Goal: Task Accomplishment & Management: Use online tool/utility

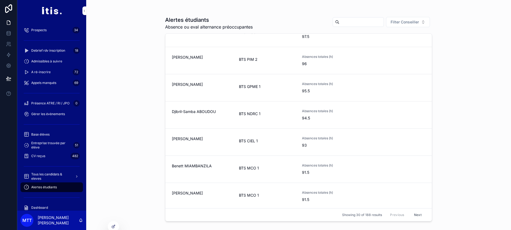
scroll to position [69, 0]
click at [115, 225] on icon at bounding box center [114, 226] width 2 height 2
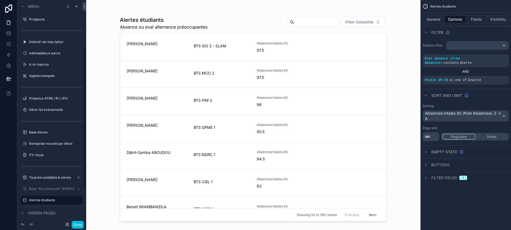
scroll to position [79, 0]
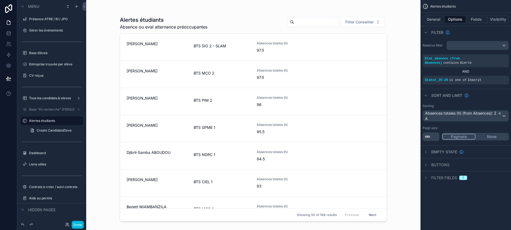
click at [441, 20] on button "General" at bounding box center [433, 20] width 22 height 8
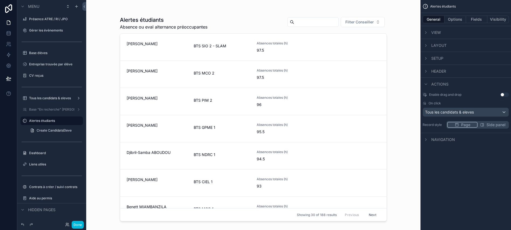
click at [461, 20] on button "Options" at bounding box center [455, 20] width 22 height 8
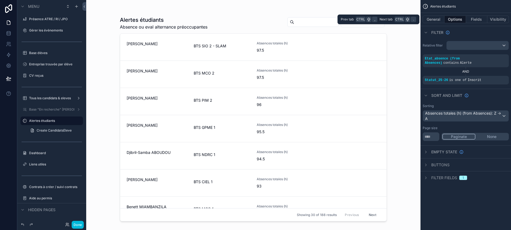
click at [481, 20] on button "Fields" at bounding box center [477, 20] width 22 height 8
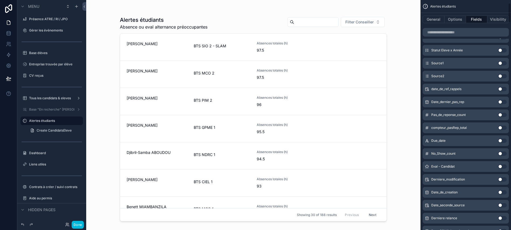
scroll to position [0, 0]
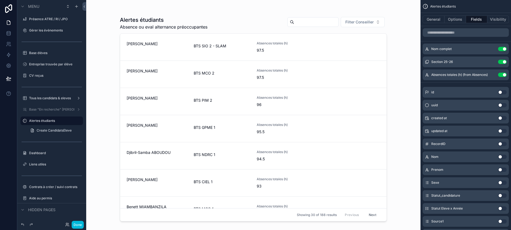
click at [465, 22] on button "Options" at bounding box center [455, 20] width 22 height 8
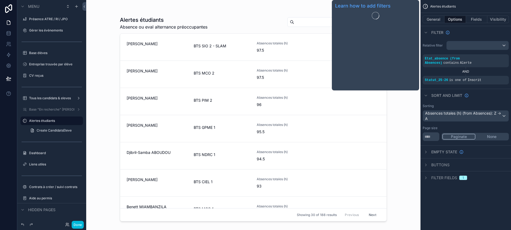
click at [443, 31] on span "Filter" at bounding box center [437, 32] width 12 height 5
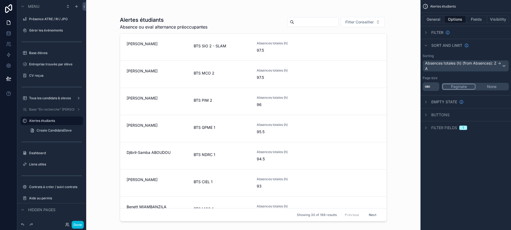
click at [461, 66] on div "Absences totales (h) (from Absences): Z -> A" at bounding box center [466, 66] width 86 height 11
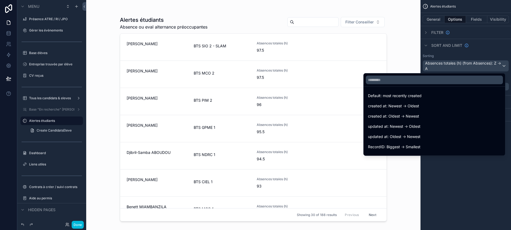
click at [453, 82] on input "text" at bounding box center [434, 80] width 137 height 9
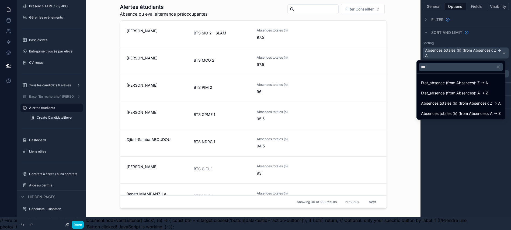
scroll to position [0, 1]
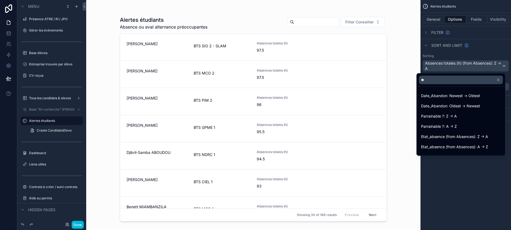
type input "*"
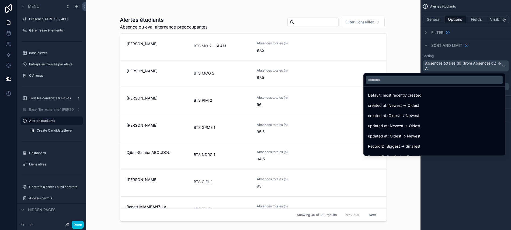
scroll to position [0, 0]
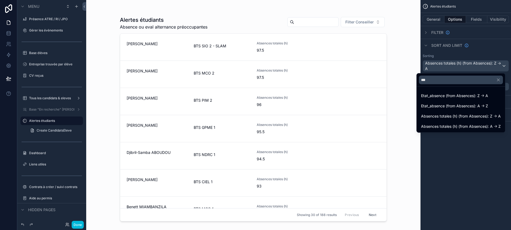
type input "***"
click at [460, 164] on div "scrollable content" at bounding box center [255, 115] width 511 height 230
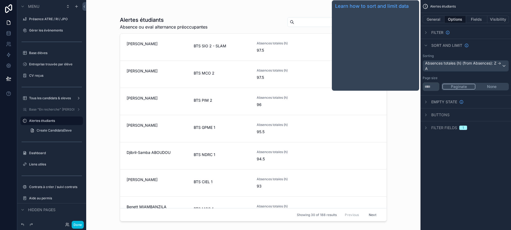
click at [440, 48] on span "Sort And Limit" at bounding box center [446, 45] width 31 height 5
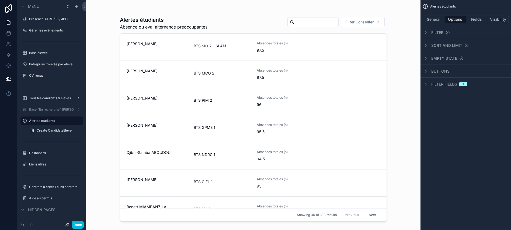
click at [388, 3] on div "scrollable content" at bounding box center [252, 112] width 275 height 224
click at [4, 28] on link at bounding box center [8, 33] width 17 height 11
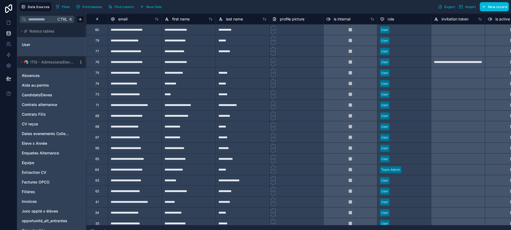
click at [52, 63] on span "ITIS - AdmissionsEleves" at bounding box center [52, 61] width 44 height 5
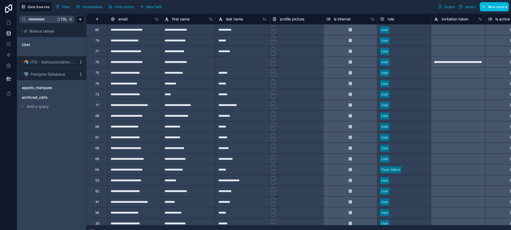
click at [52, 63] on span "ITIS - AdmissionsEleves" at bounding box center [52, 61] width 44 height 5
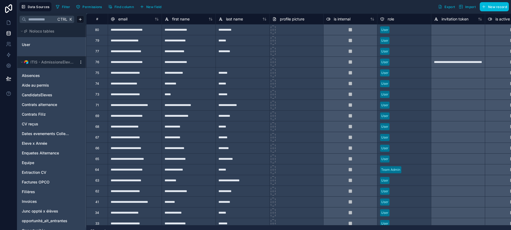
click at [45, 72] on div "Absences" at bounding box center [51, 75] width 65 height 9
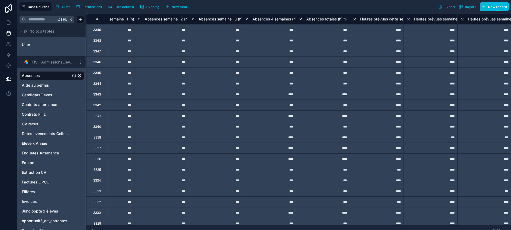
scroll to position [0, 674]
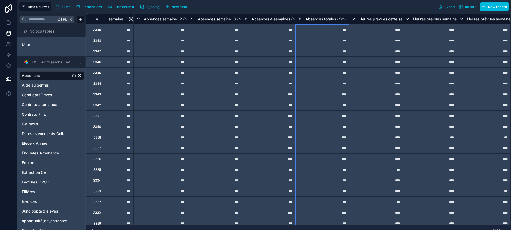
click at [299, 20] on icon at bounding box center [300, 19] width 4 height 6
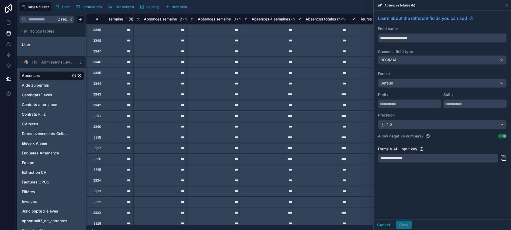
drag, startPoint x: 405, startPoint y: 203, endPoint x: 423, endPoint y: 181, distance: 29.0
click at [423, 181] on div "**********" at bounding box center [441, 115] width 137 height 209
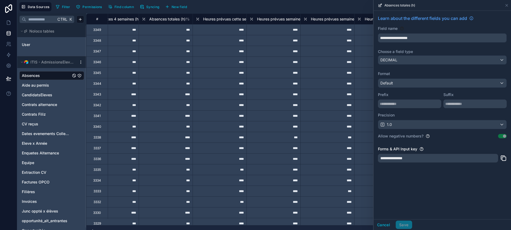
scroll to position [0, 828]
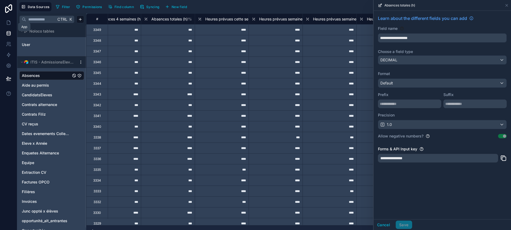
click at [6, 19] on link at bounding box center [8, 22] width 17 height 11
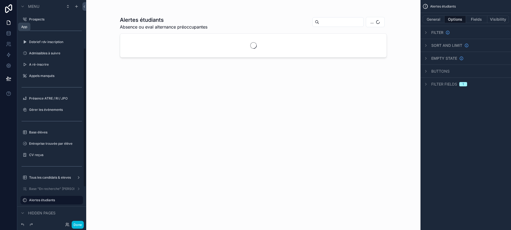
scroll to position [79, 0]
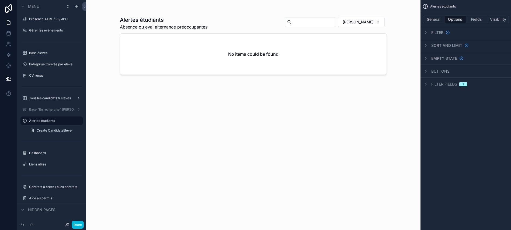
click at [366, 18] on button "[PERSON_NAME]" at bounding box center [361, 22] width 47 height 10
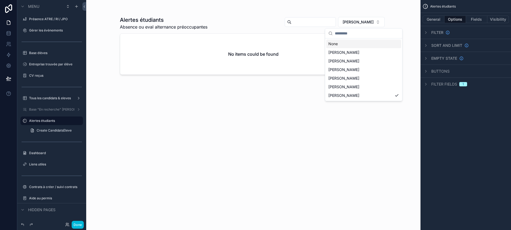
click at [348, 41] on div "None" at bounding box center [363, 44] width 75 height 9
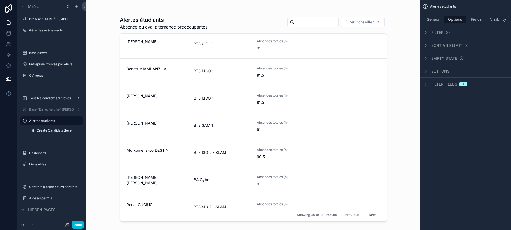
scroll to position [212, 0]
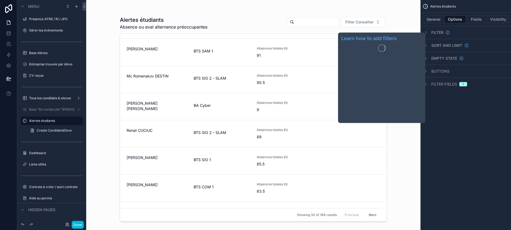
click at [439, 31] on span "Filter" at bounding box center [437, 32] width 12 height 5
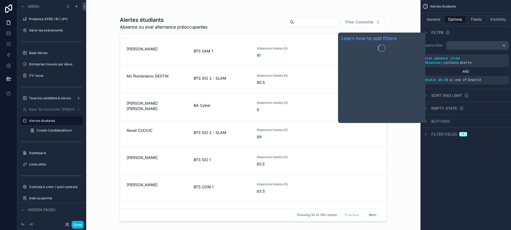
scroll to position [0, 6]
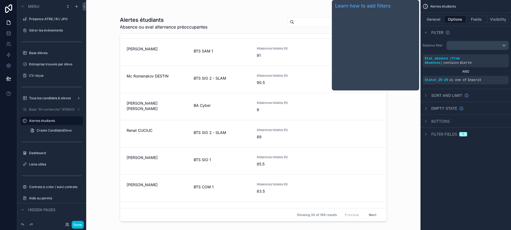
click at [439, 31] on span "Filter" at bounding box center [437, 32] width 12 height 5
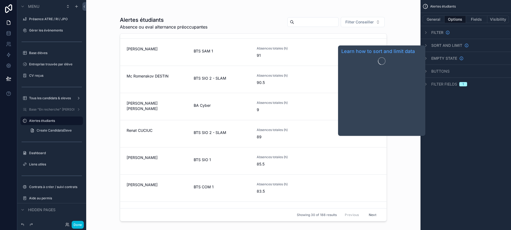
click at [435, 44] on span "Sort And Limit" at bounding box center [446, 45] width 31 height 5
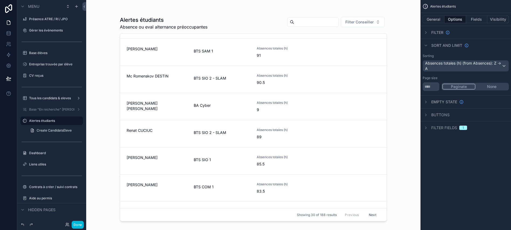
click at [435, 69] on div "Absences totales (h) (from Absences): Z -> A" at bounding box center [466, 66] width 86 height 11
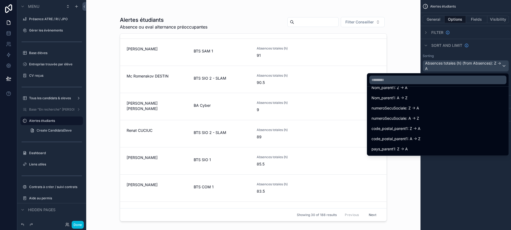
scroll to position [1636, 0]
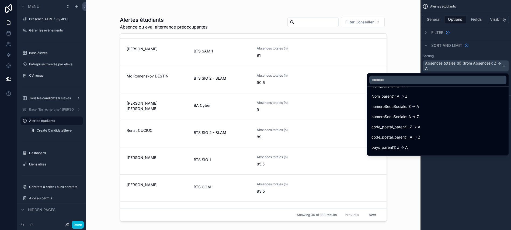
click at [436, 80] on input "text" at bounding box center [437, 80] width 137 height 9
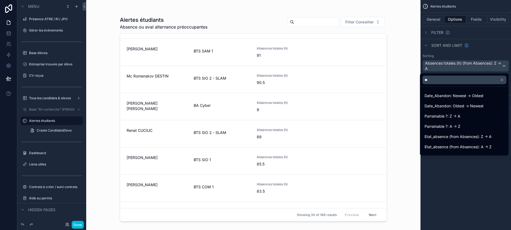
scroll to position [18, 0]
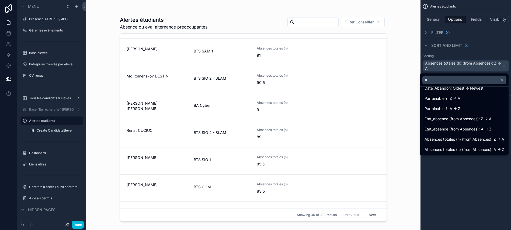
type input "**"
click at [477, 17] on div "scrollable content" at bounding box center [255, 115] width 511 height 230
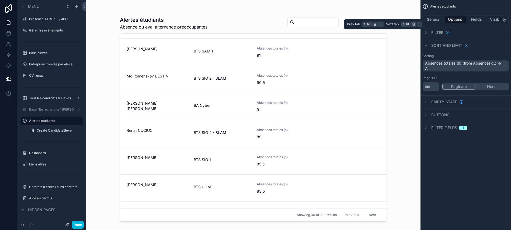
click at [477, 17] on button "Fields" at bounding box center [477, 20] width 22 height 8
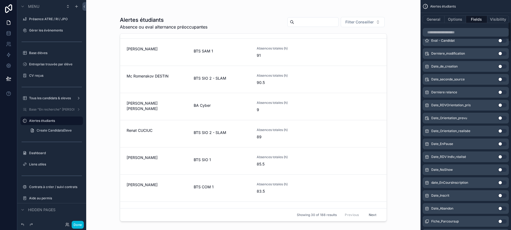
scroll to position [0, 0]
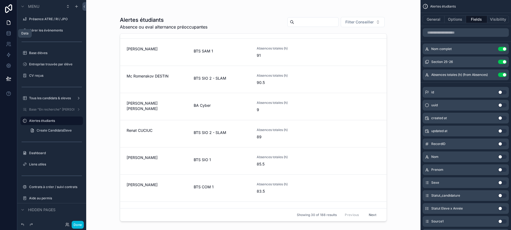
click at [2, 37] on link at bounding box center [8, 33] width 17 height 11
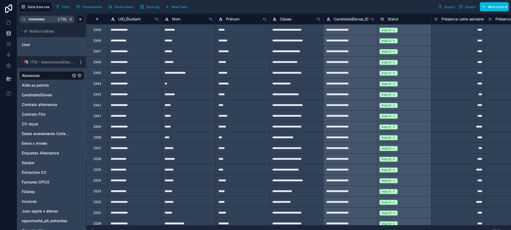
click at [38, 98] on div "CandidatsEleves" at bounding box center [51, 95] width 65 height 9
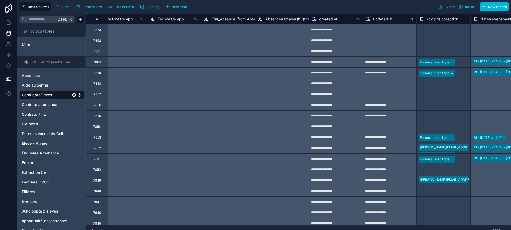
scroll to position [0, 10475]
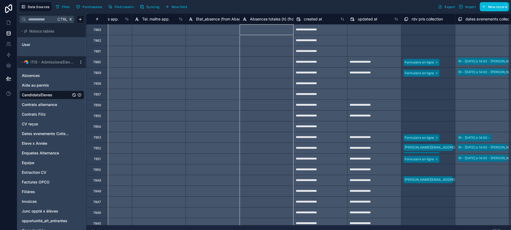
click at [280, 21] on span "Absences totales (h) (from Absences)" at bounding box center [283, 18] width 67 height 5
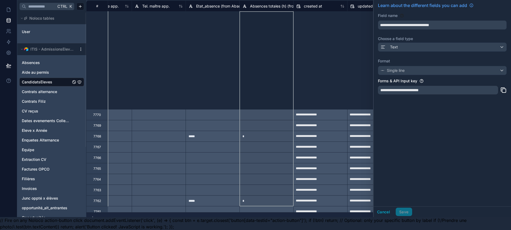
scroll to position [1587, 10475]
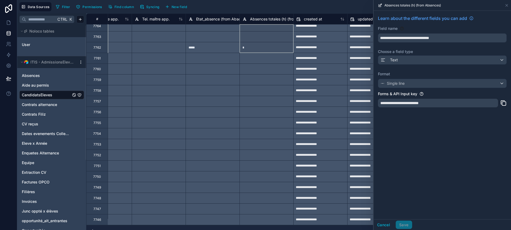
click at [271, 19] on span "Absences totales (h) (from Absences)" at bounding box center [283, 18] width 67 height 5
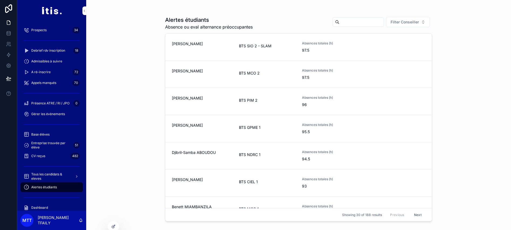
click at [109, 224] on div at bounding box center [113, 227] width 11 height 10
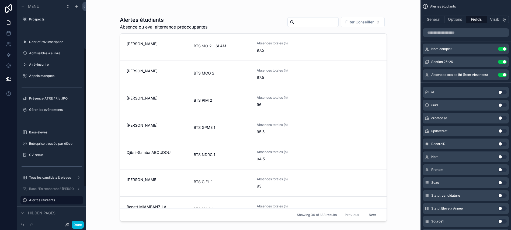
scroll to position [79, 0]
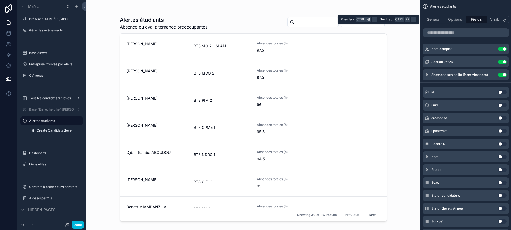
click at [440, 17] on button "General" at bounding box center [433, 20] width 22 height 8
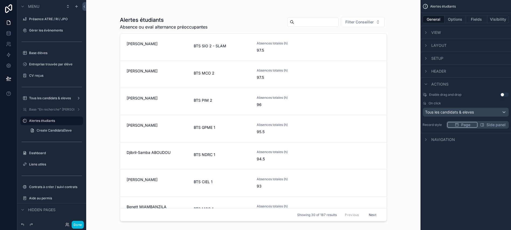
click at [440, 31] on span "View" at bounding box center [436, 32] width 10 height 5
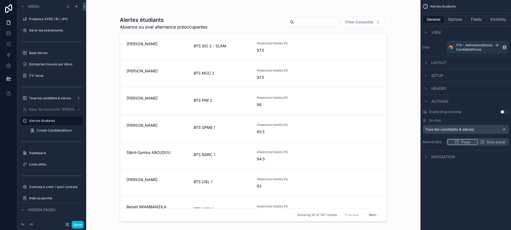
scroll to position [0, 6]
click at [440, 31] on span "View" at bounding box center [436, 32] width 10 height 5
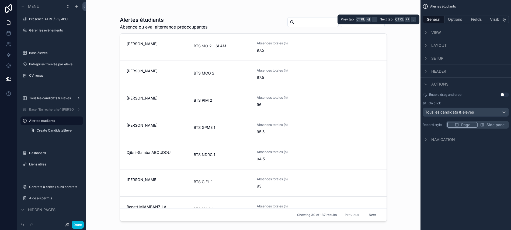
click at [454, 20] on button "Options" at bounding box center [455, 20] width 22 height 8
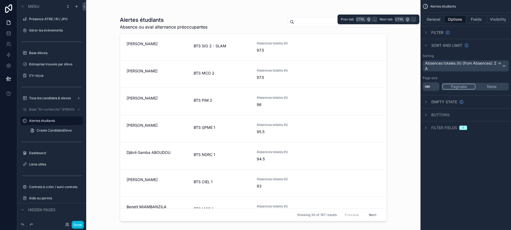
click at [467, 19] on button "Fields" at bounding box center [477, 20] width 22 height 8
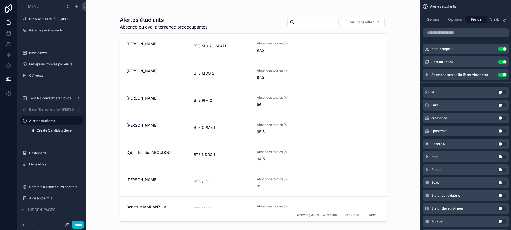
click at [0, 0] on icon "scrollable content" at bounding box center [0, 0] width 0 height 0
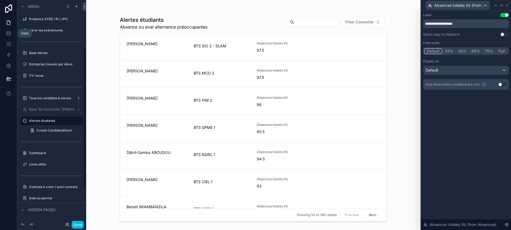
click at [6, 31] on icon at bounding box center [8, 33] width 5 height 5
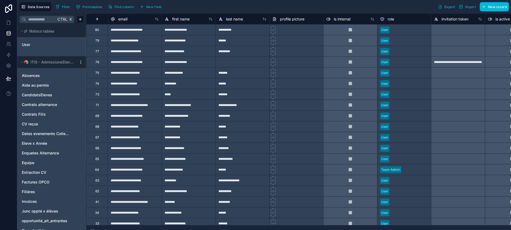
scroll to position [0, 6]
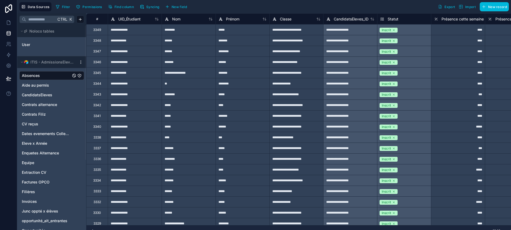
click at [148, 8] on span "Syncing" at bounding box center [152, 7] width 13 height 4
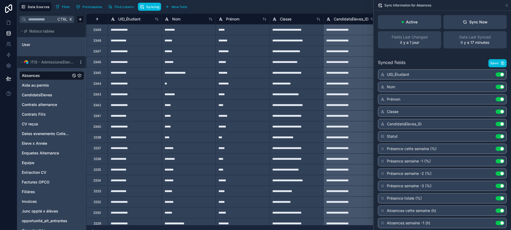
click at [480, 23] on div "Sync Now" at bounding box center [475, 21] width 25 height 5
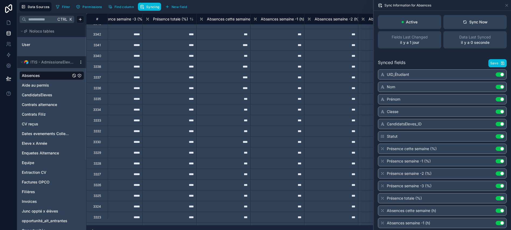
scroll to position [71, 489]
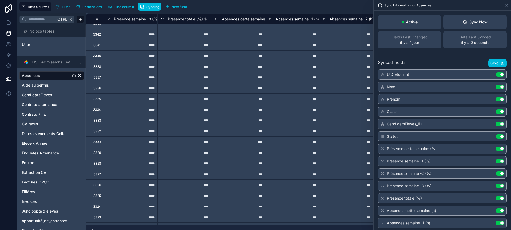
click at [34, 95] on span "CandidatsEleves" at bounding box center [37, 94] width 30 height 5
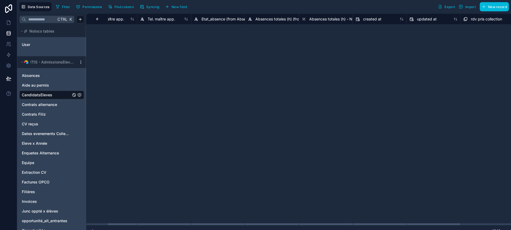
scroll to position [882, 10470]
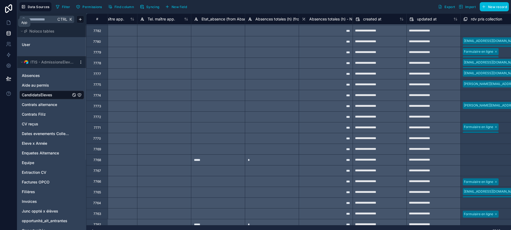
click at [1, 19] on link at bounding box center [8, 22] width 17 height 11
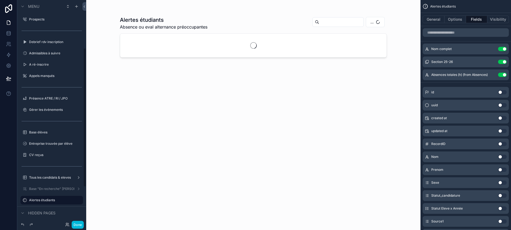
scroll to position [79, 0]
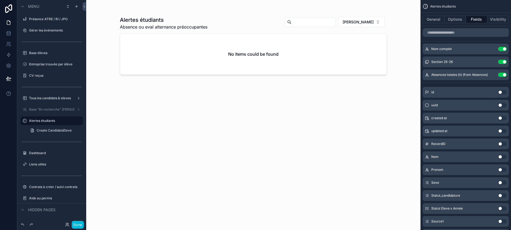
click at [353, 20] on div "scrollable content" at bounding box center [252, 112] width 275 height 224
click at [352, 23] on span "[PERSON_NAME]" at bounding box center [357, 21] width 31 height 5
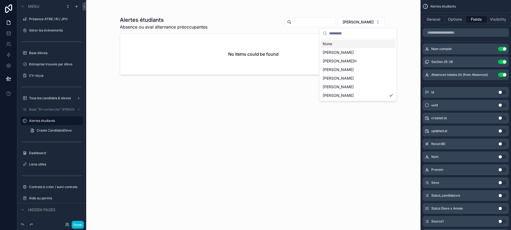
click at [342, 43] on div "None" at bounding box center [357, 44] width 75 height 9
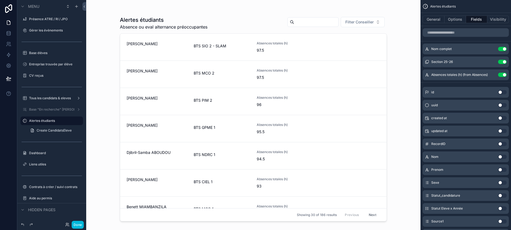
click at [477, 34] on input "scrollable content" at bounding box center [465, 32] width 86 height 9
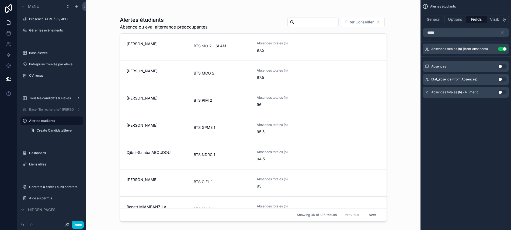
type input "*****"
click at [503, 92] on button "Use setting" at bounding box center [502, 92] width 9 height 4
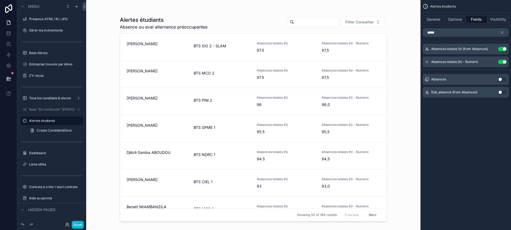
click at [503, 36] on button "scrollable content" at bounding box center [503, 32] width 9 height 9
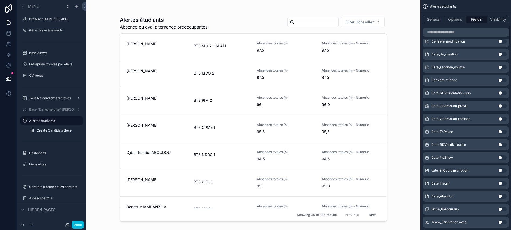
scroll to position [311, 0]
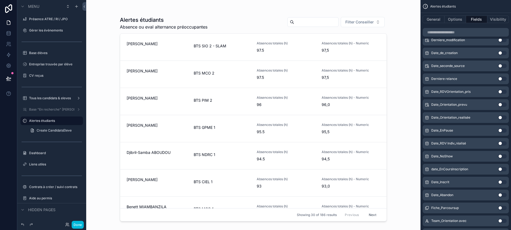
click at [438, 21] on button "General" at bounding box center [433, 20] width 22 height 8
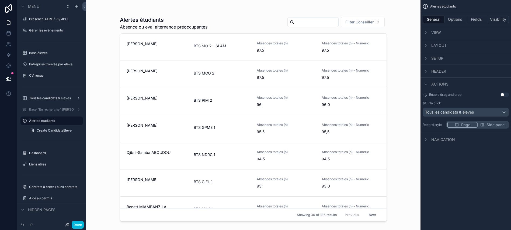
scroll to position [0, 0]
click at [453, 17] on button "Options" at bounding box center [455, 20] width 22 height 8
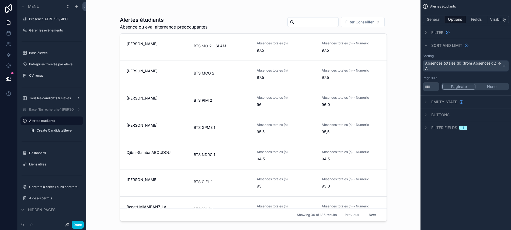
click at [454, 69] on div "Absences totales (h) (from Absences): Z -> A" at bounding box center [466, 66] width 86 height 11
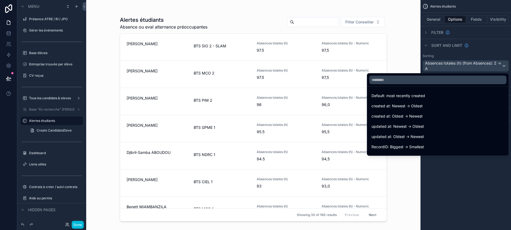
click at [451, 81] on input "text" at bounding box center [437, 80] width 137 height 9
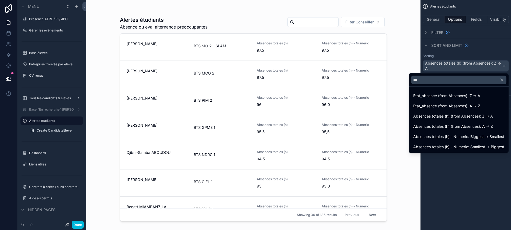
type input "***"
click at [472, 140] on div "Absences totales (h) - Numeric: Biggest -> Smallest" at bounding box center [458, 137] width 97 height 10
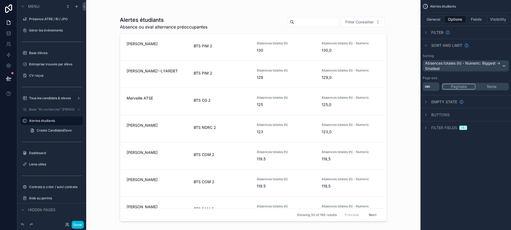
click at [479, 19] on button "Fields" at bounding box center [477, 20] width 22 height 8
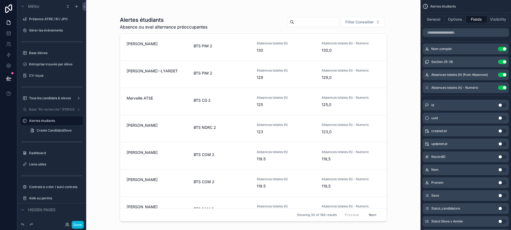
click at [506, 73] on button "Use setting" at bounding box center [502, 75] width 9 height 4
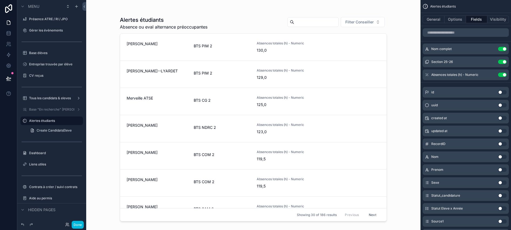
click at [79, 223] on button "Done" at bounding box center [78, 225] width 12 height 8
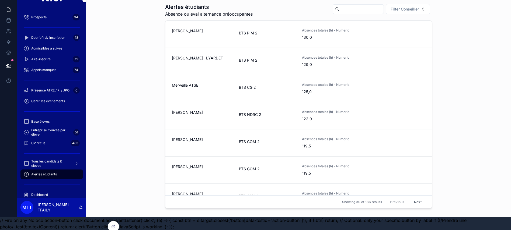
click at [413, 201] on button "Next" at bounding box center [417, 202] width 15 height 8
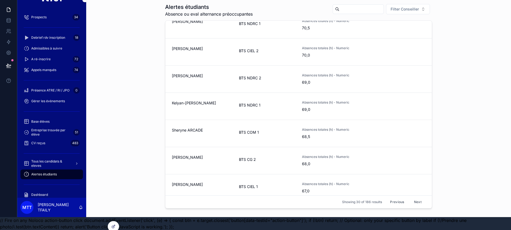
click at [414, 198] on button "Next" at bounding box center [417, 202] width 15 height 8
